Goal: Task Accomplishment & Management: Complete application form

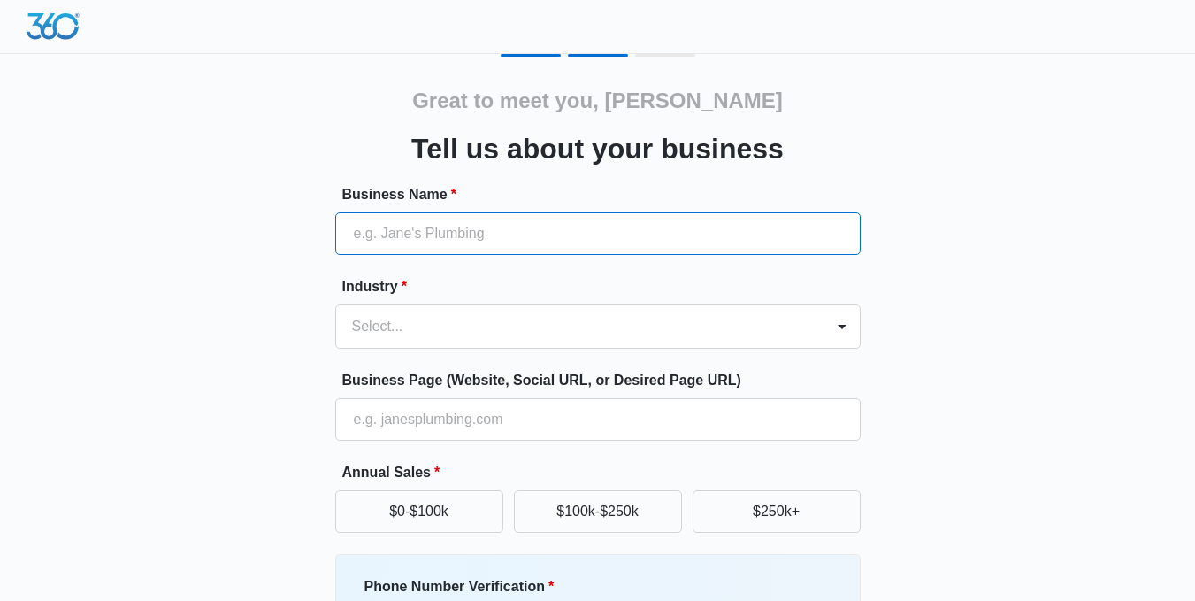
click at [520, 231] on input "Business Name *" at bounding box center [597, 233] width 525 height 42
click at [470, 227] on input "Business Name *" at bounding box center [597, 233] width 525 height 42
paste input "Lakeshore Sport & Fitness"
type input "Lakeshore Sport & Fitness"
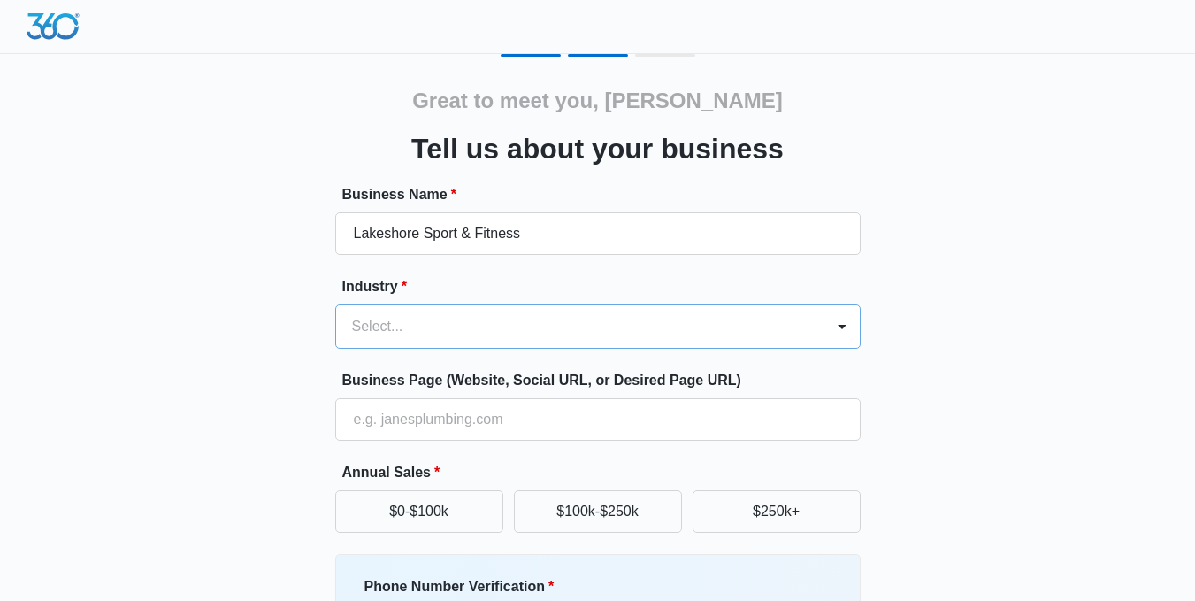
click at [451, 325] on form "Business Name * Lakeshore Sport & Fitness Industry * Select... Business Page (W…" at bounding box center [597, 477] width 525 height 587
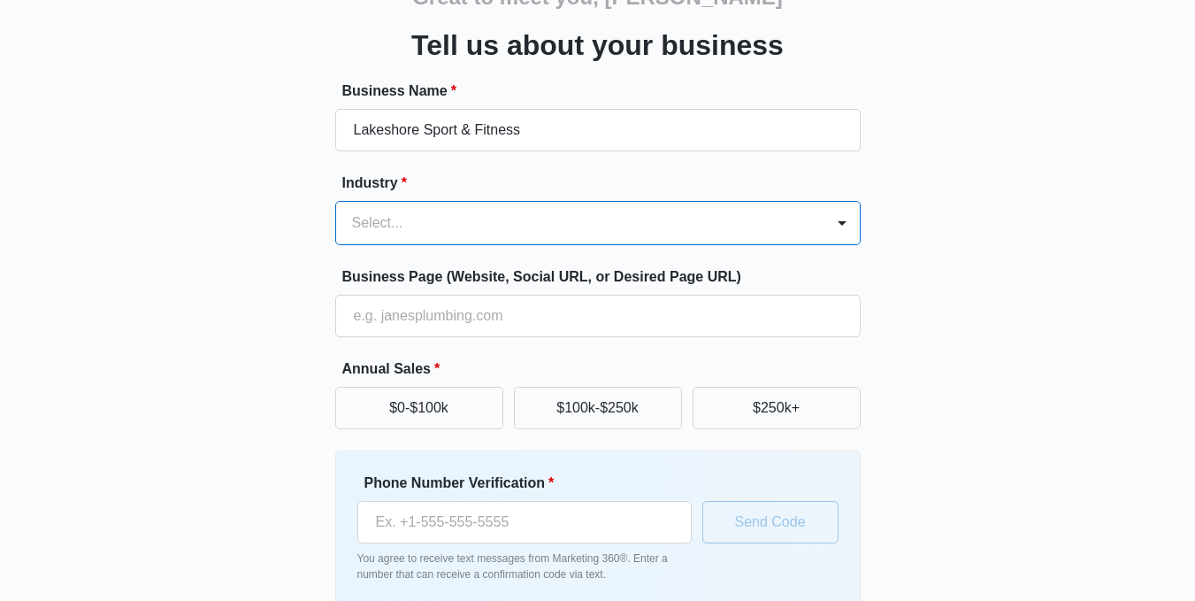
scroll to position [74, 0]
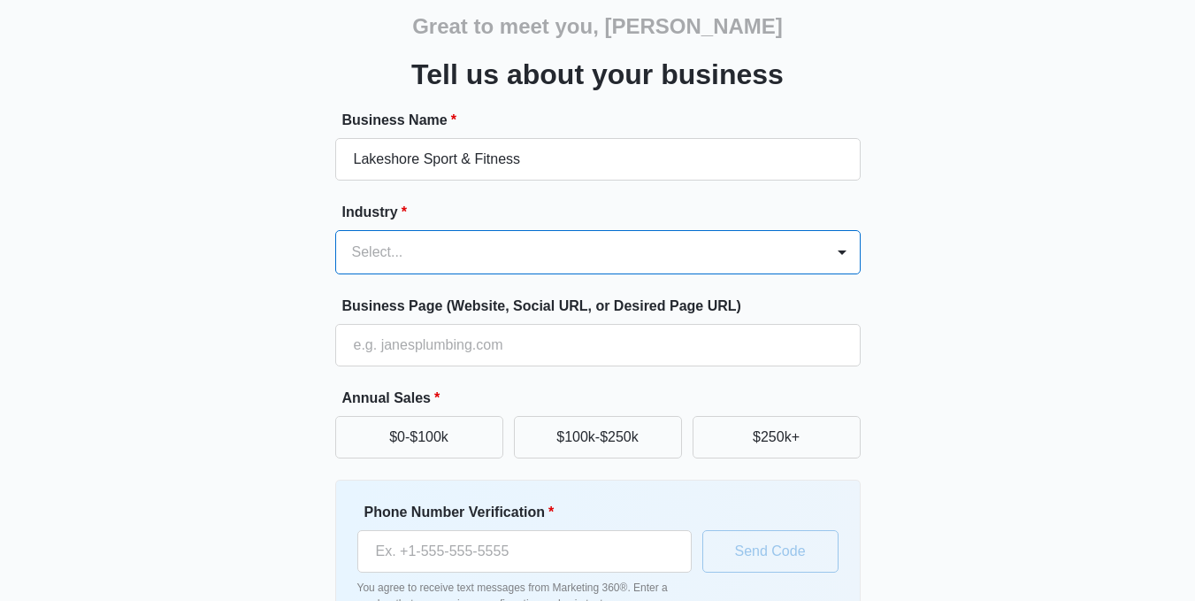
click at [485, 257] on div at bounding box center [576, 252] width 449 height 25
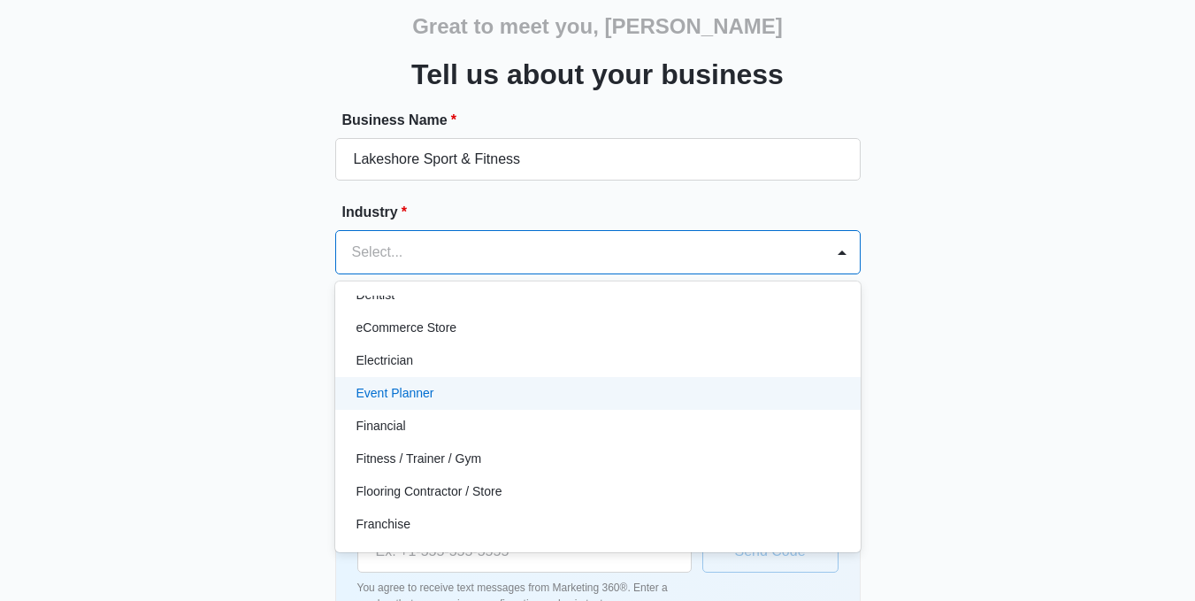
scroll to position [471, 0]
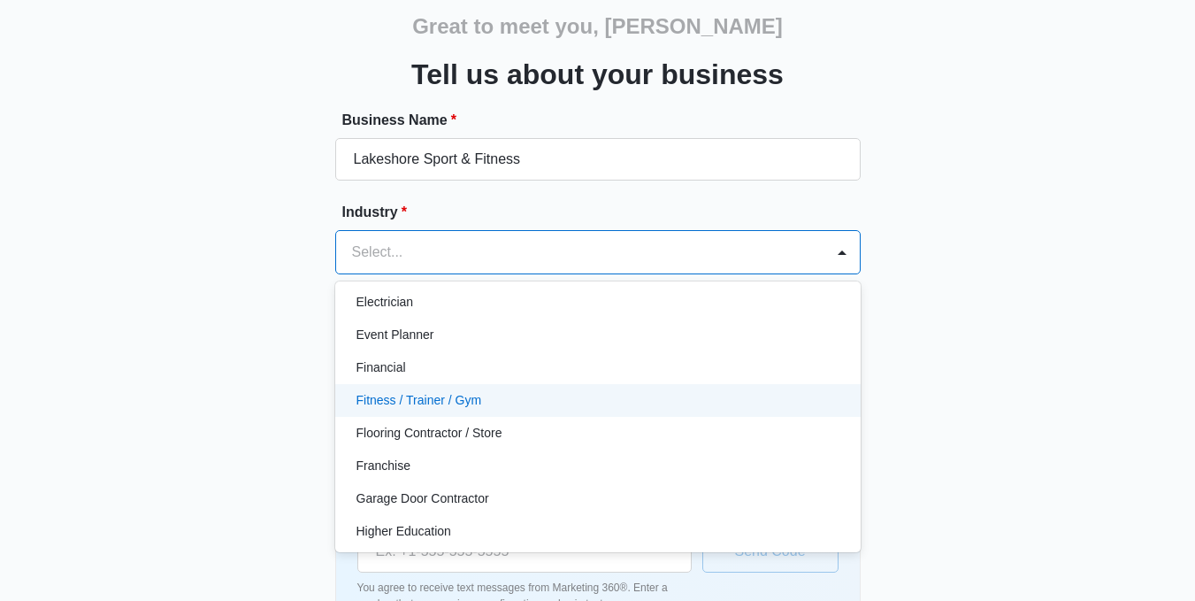
click at [437, 401] on p "Fitness / Trainer / Gym" at bounding box center [419, 400] width 126 height 19
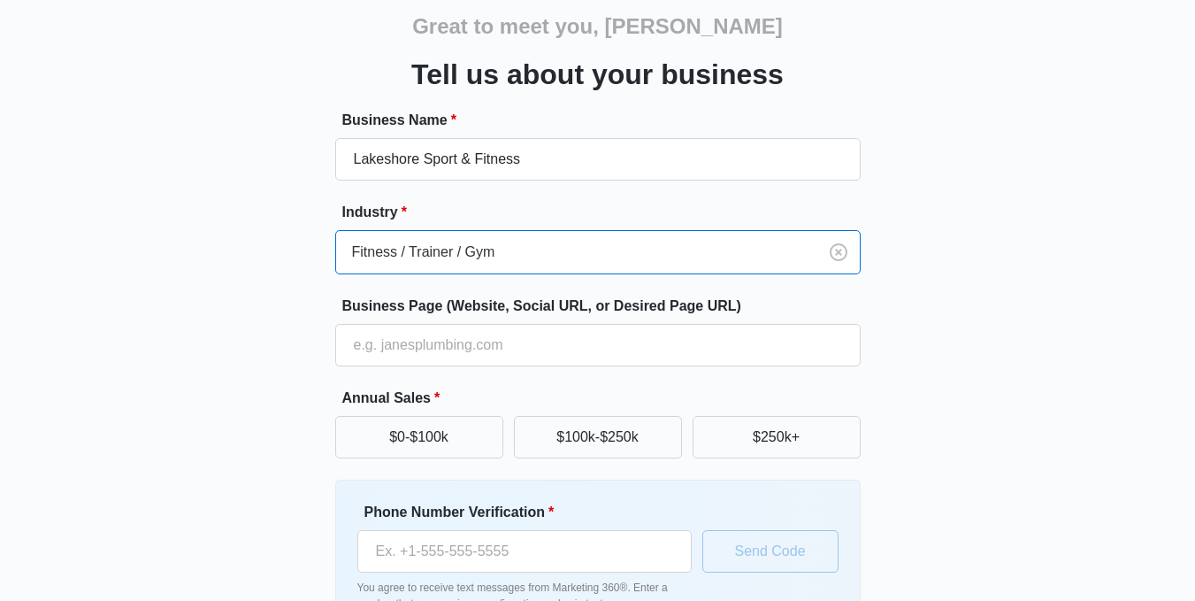
scroll to position [192, 0]
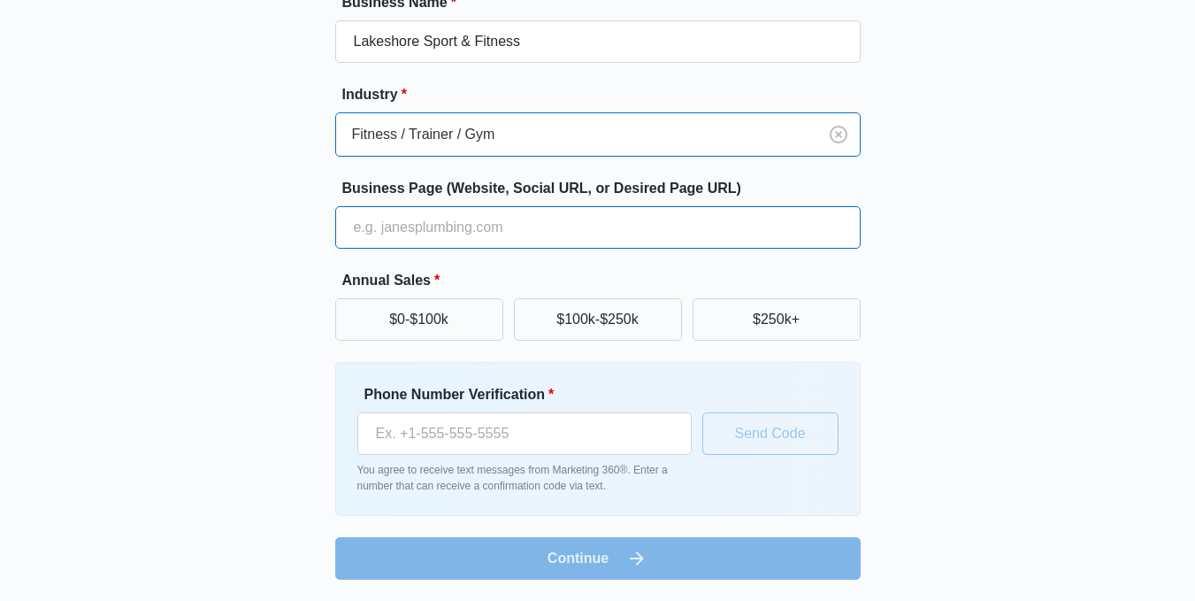
click at [507, 229] on input "Business Page (Website, Social URL, or Desired Page URL)" at bounding box center [597, 227] width 525 height 42
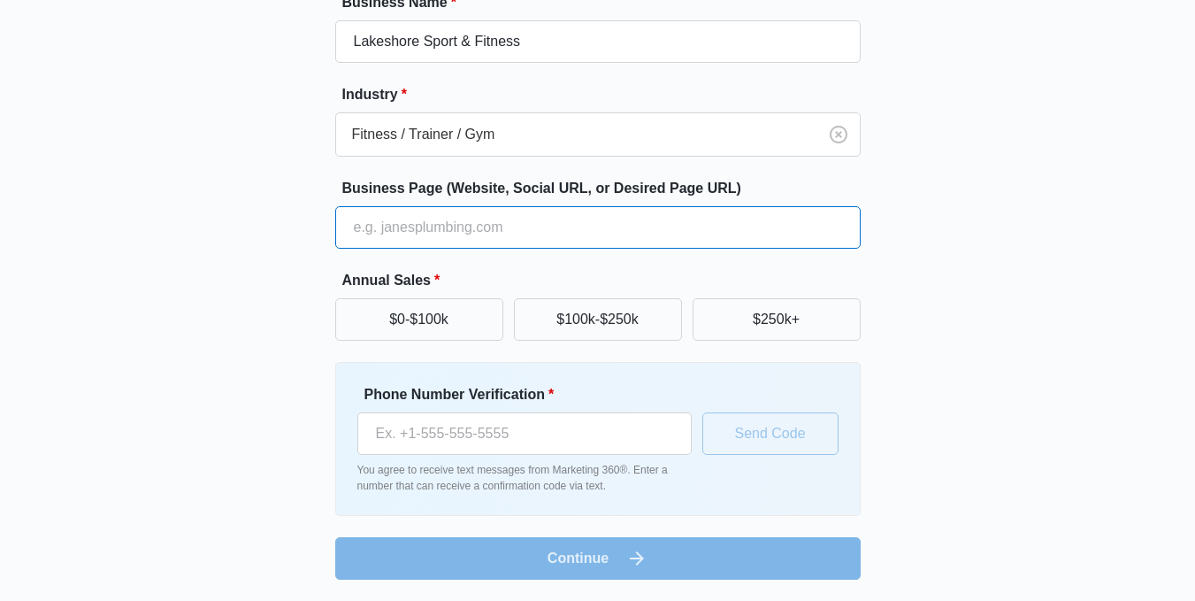
paste input "[URL][DOMAIN_NAME]"
type input "[URL][DOMAIN_NAME]"
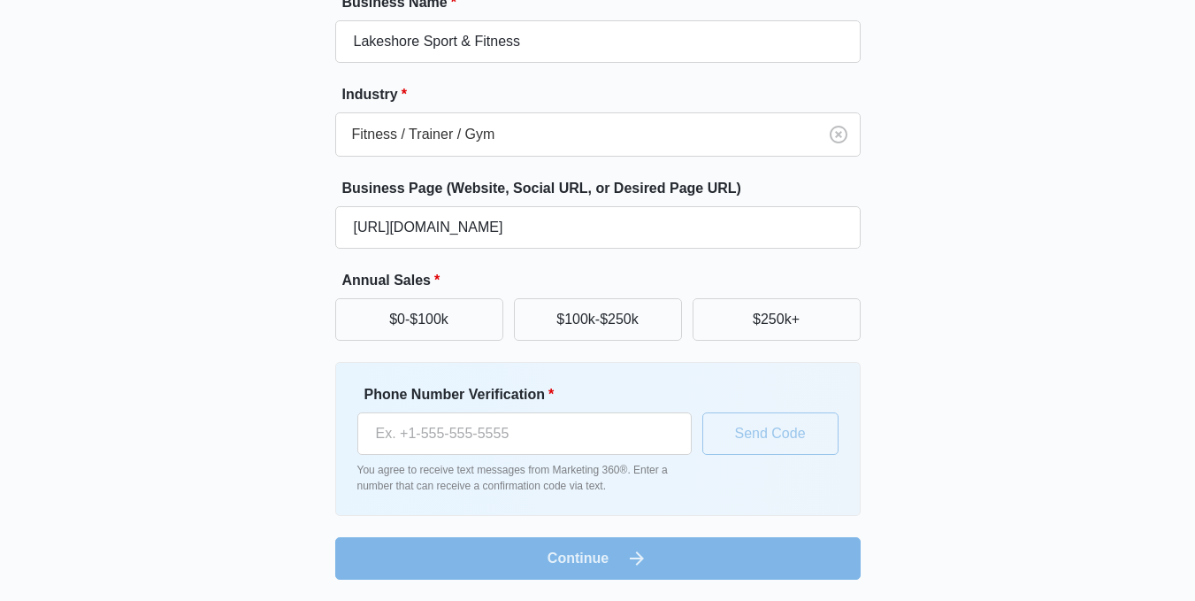
click at [892, 250] on div "Great to meet you, [PERSON_NAME] us about your business Business Name * Lakesho…" at bounding box center [597, 220] width 1061 height 717
click at [403, 331] on button "$0-$100k" at bounding box center [419, 319] width 168 height 42
click at [600, 540] on form "Business Name * Lakeshore Sport & Fitness Industry * Fitness / Trainer / Gym Bu…" at bounding box center [597, 285] width 525 height 587
click at [588, 552] on form "Business Name * Lakeshore Sport & Fitness Industry * Fitness / Trainer / Gym Bu…" at bounding box center [597, 285] width 525 height 587
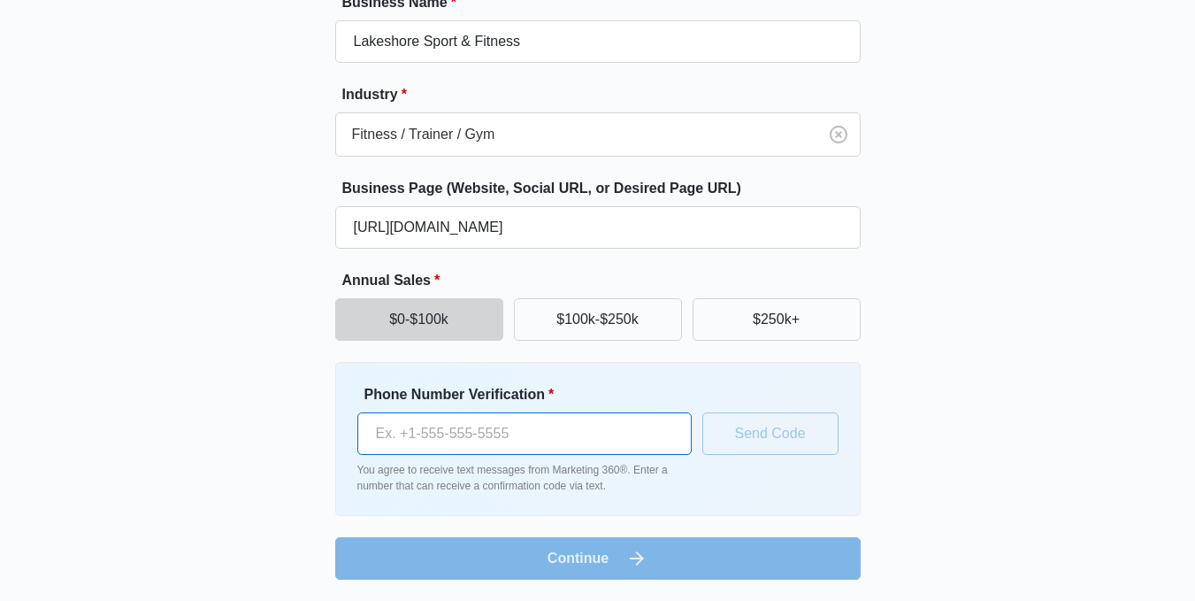
click at [492, 448] on input "Phone Number Verification *" at bounding box center [524, 433] width 334 height 42
type input "[PHONE_NUMBER]"
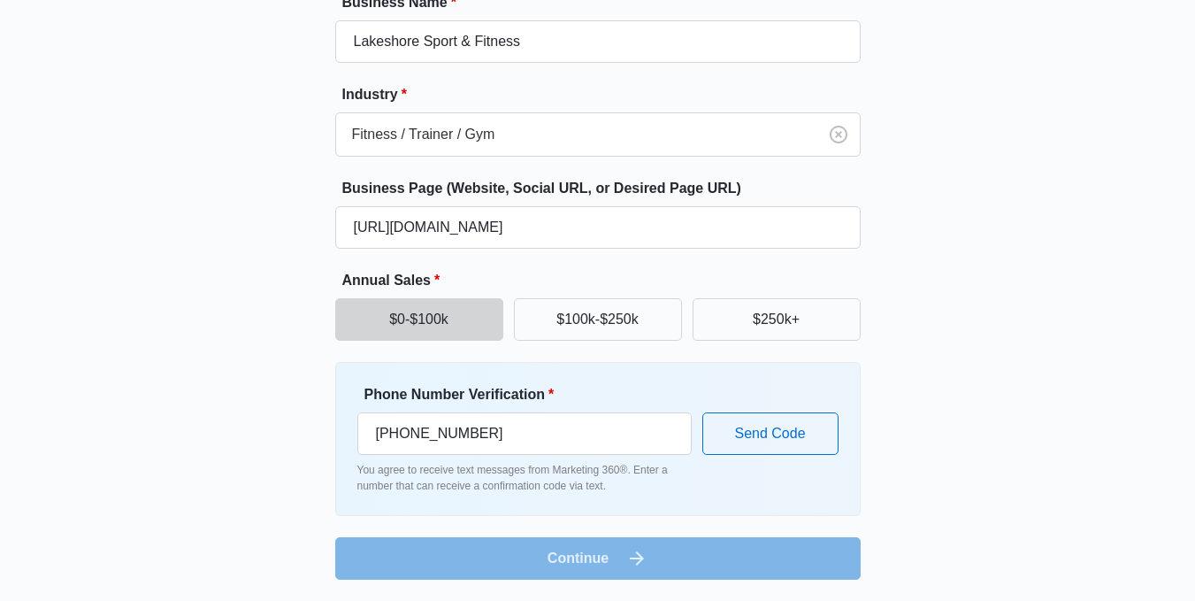
click at [545, 553] on form "Business Name * Lakeshore Sport & Fitness Industry * Fitness / Trainer / Gym Bu…" at bounding box center [597, 285] width 525 height 587
click at [586, 555] on form "Business Name * Lakeshore Sport & Fitness Industry * Fitness / Trainer / Gym Bu…" at bounding box center [597, 285] width 525 height 587
click at [587, 557] on form "Business Name * Lakeshore Sport & Fitness Industry * Fitness / Trainer / Gym Bu…" at bounding box center [597, 285] width 525 height 587
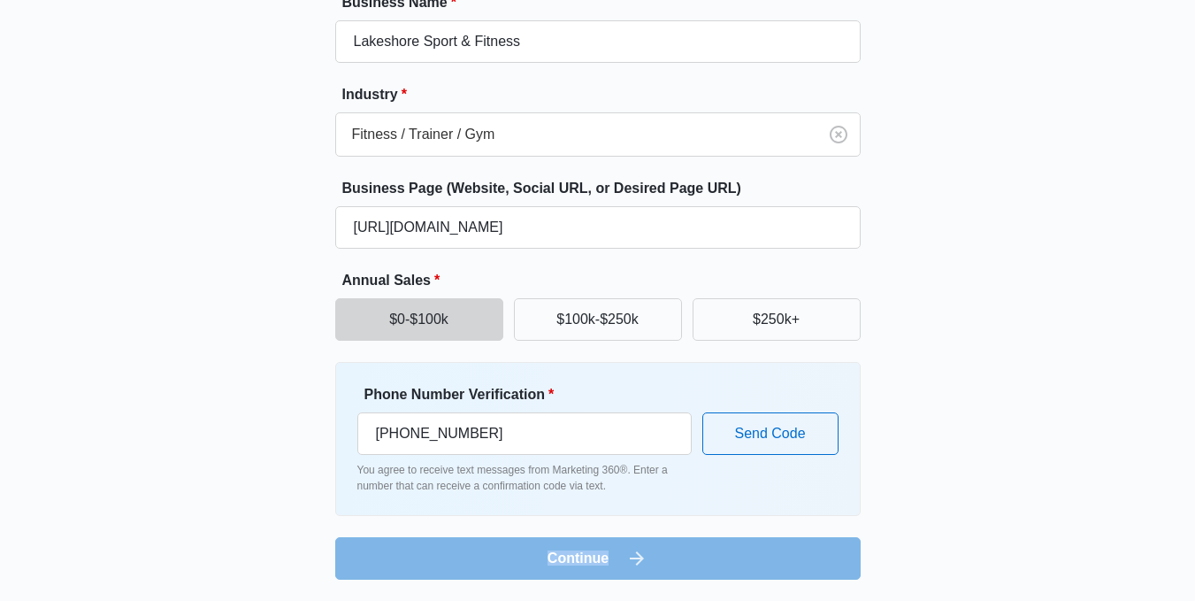
click at [587, 557] on form "Business Name * Lakeshore Sport & Fitness Industry * Fitness / Trainer / Gym Bu…" at bounding box center [597, 285] width 525 height 587
click at [622, 525] on form "Business Name * Lakeshore Sport & Fitness Industry * Fitness / Trainer / Gym Bu…" at bounding box center [597, 285] width 525 height 587
click at [645, 501] on div "Phone Number Verification * [PHONE_NUMBER] You agree to receive text messages f…" at bounding box center [597, 439] width 525 height 154
click at [716, 433] on button "Send Code" at bounding box center [770, 433] width 136 height 42
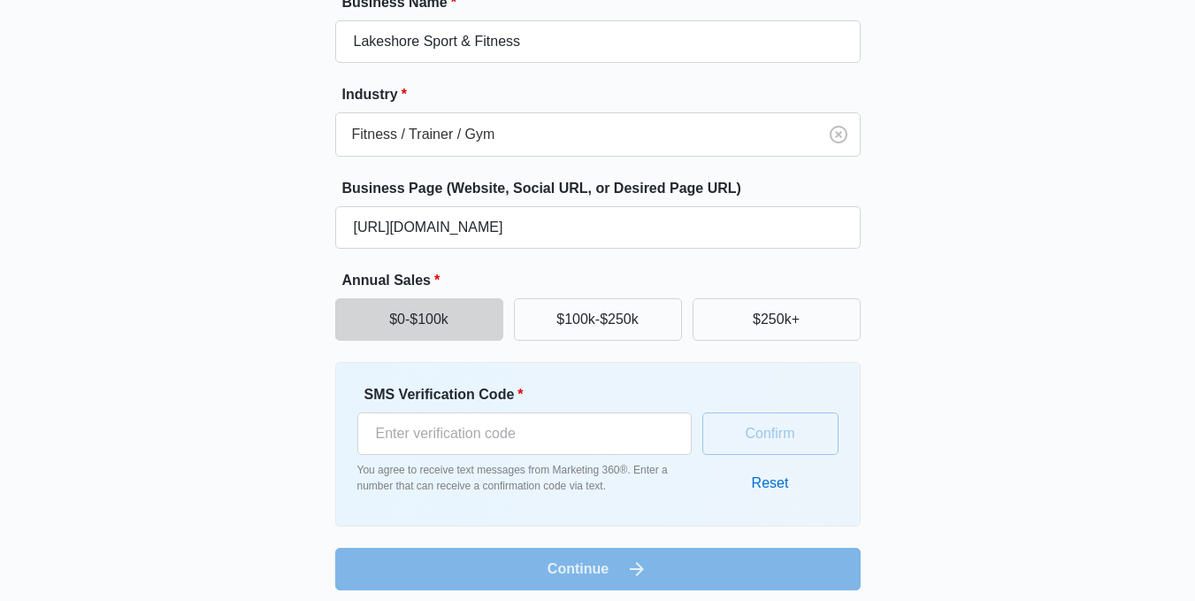
click at [548, 555] on form "Business Name * Lakeshore Sport & Fitness Industry * Fitness / Trainer / Gym Bu…" at bounding box center [597, 291] width 525 height 598
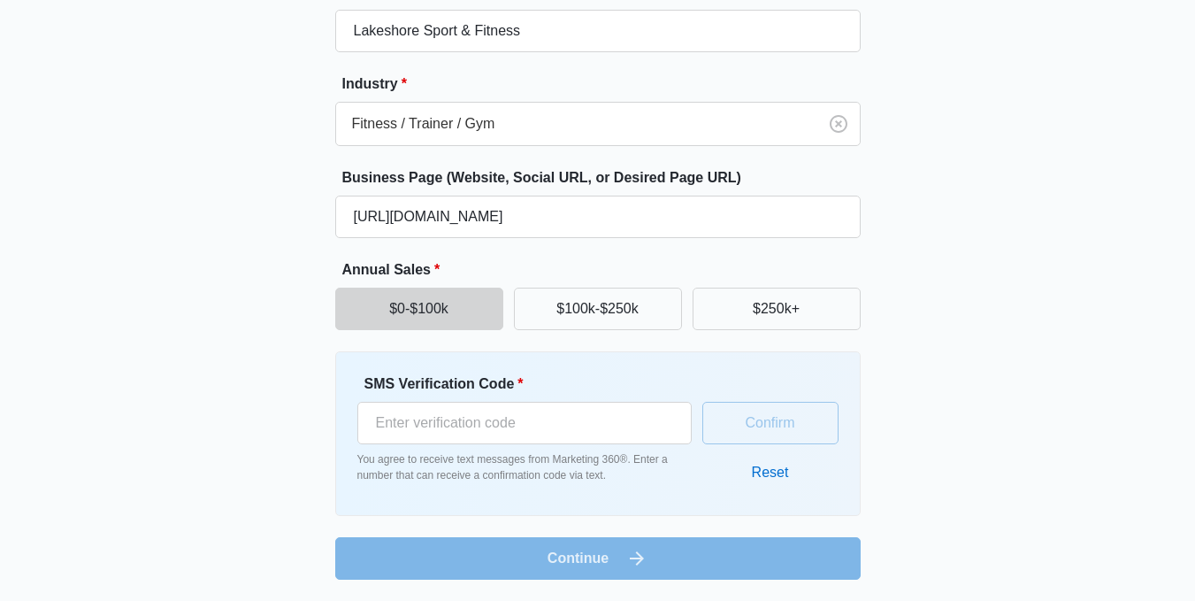
click at [566, 536] on form "Business Name * Lakeshore Sport & Fitness Industry * Fitness / Trainer / Gym Bu…" at bounding box center [597, 280] width 525 height 598
click at [564, 537] on form "Business Name * Lakeshore Sport & Fitness Industry * Fitness / Trainer / Gym Bu…" at bounding box center [597, 280] width 525 height 598
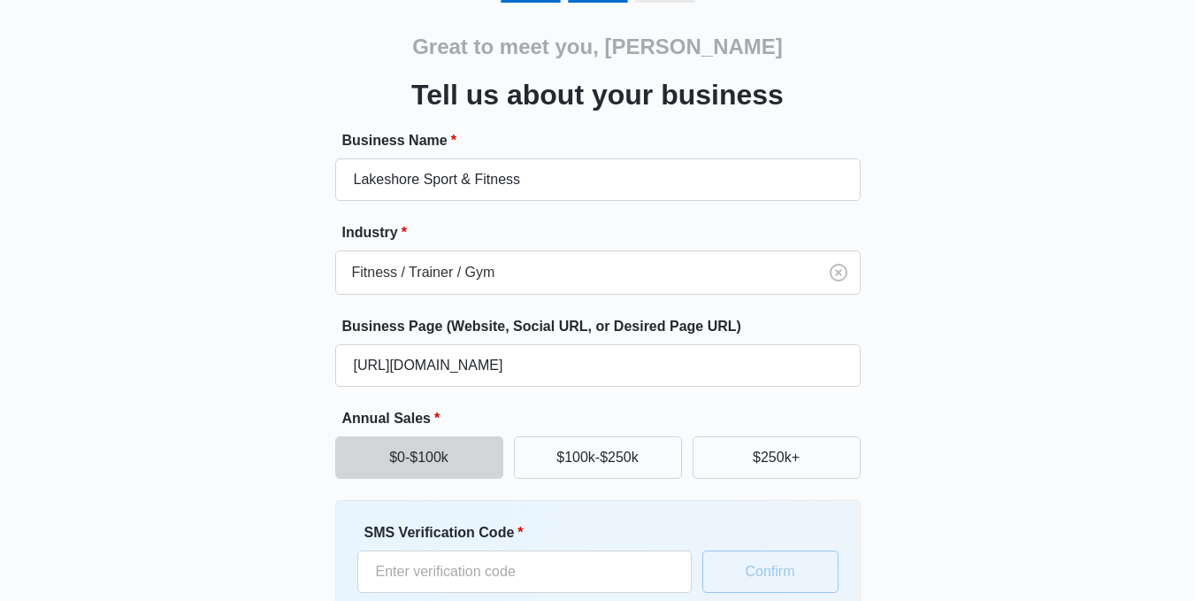
scroll to position [0, 0]
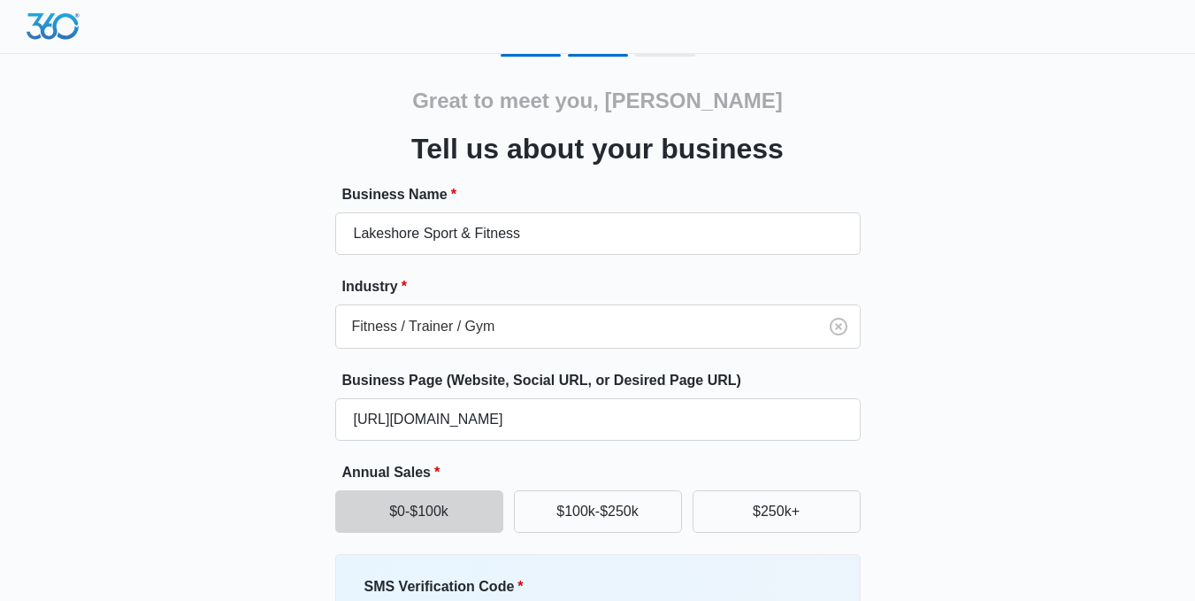
drag, startPoint x: 906, startPoint y: 423, endPoint x: 898, endPoint y: 137, distance: 285.8
click at [28, 33] on img at bounding box center [53, 26] width 53 height 27
click at [51, 26] on img at bounding box center [53, 26] width 53 height 27
